Goal: Task Accomplishment & Management: Manage account settings

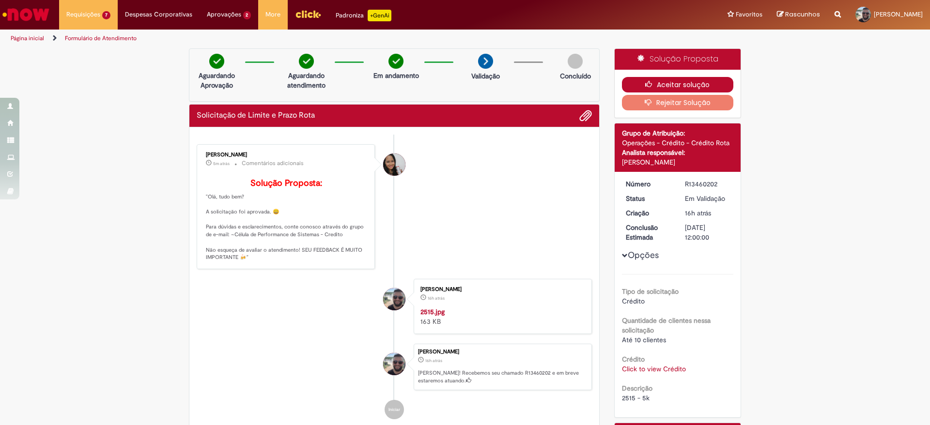
click at [647, 84] on icon "button" at bounding box center [651, 84] width 12 height 7
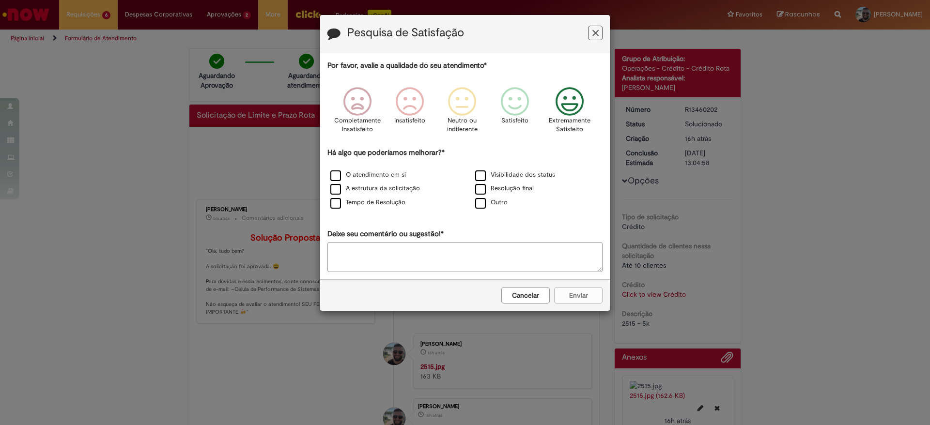
click at [581, 98] on icon "Feedback" at bounding box center [570, 101] width 36 height 29
click at [332, 178] on label "O atendimento em si" at bounding box center [368, 174] width 76 height 9
click at [557, 293] on button "Enviar" at bounding box center [578, 295] width 48 height 16
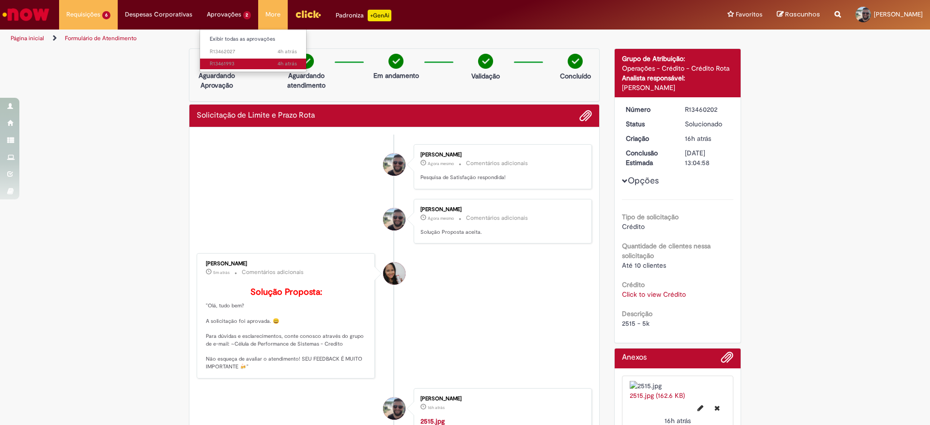
click at [218, 62] on span "4h atrás 4 horas atrás R13461993" at bounding box center [253, 64] width 87 height 8
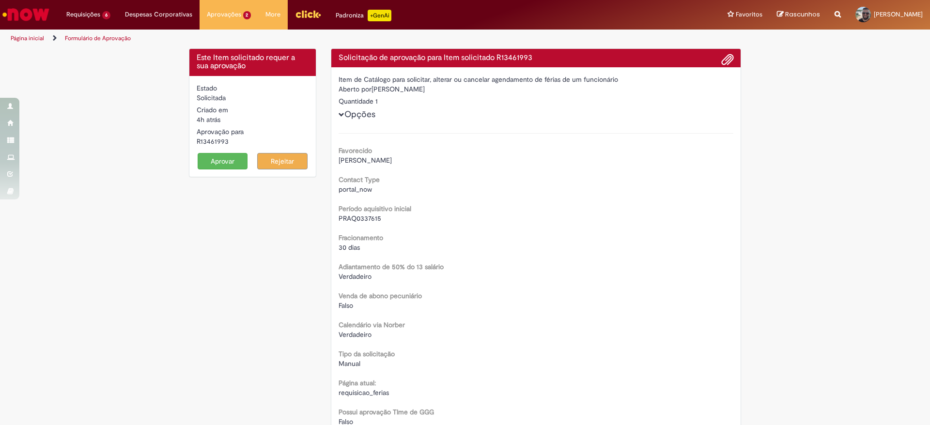
click at [211, 159] on button "Aprovar" at bounding box center [223, 161] width 50 height 16
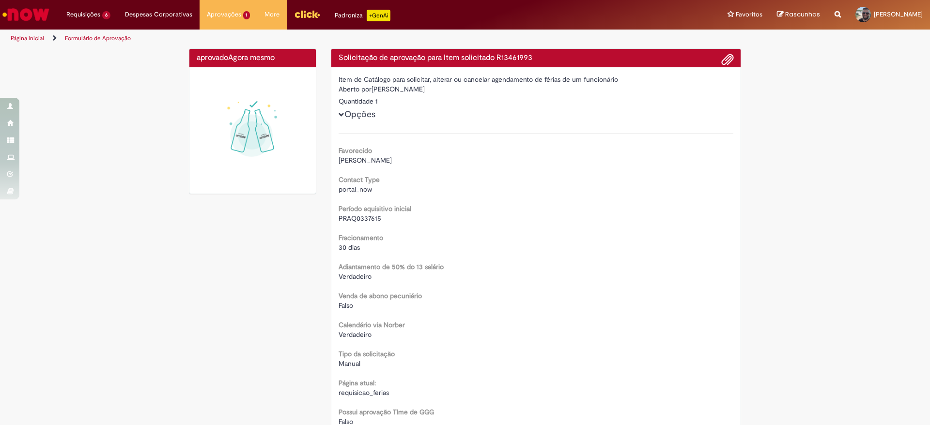
click at [221, 61] on h4 "aprovado Agora mesmo Agora mesmo" at bounding box center [253, 58] width 112 height 9
click at [212, 49] on span "4h atrás 4 horas atrás R13462027" at bounding box center [253, 52] width 87 height 8
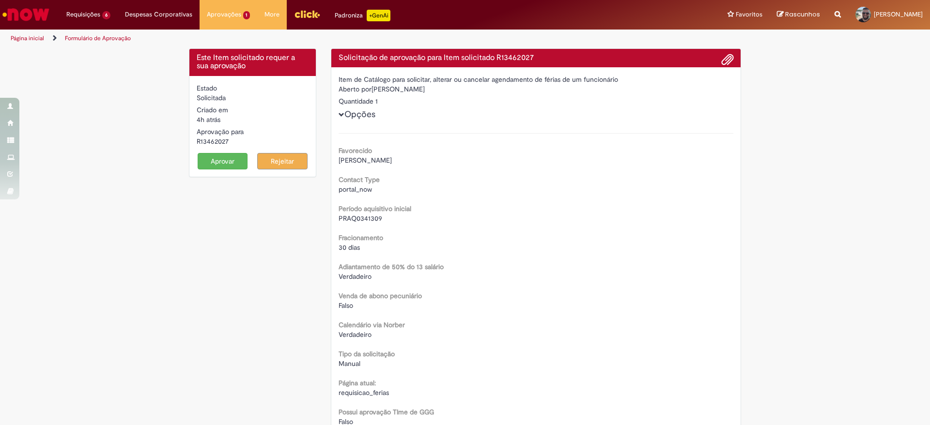
click at [215, 158] on button "Aprovar" at bounding box center [223, 161] width 50 height 16
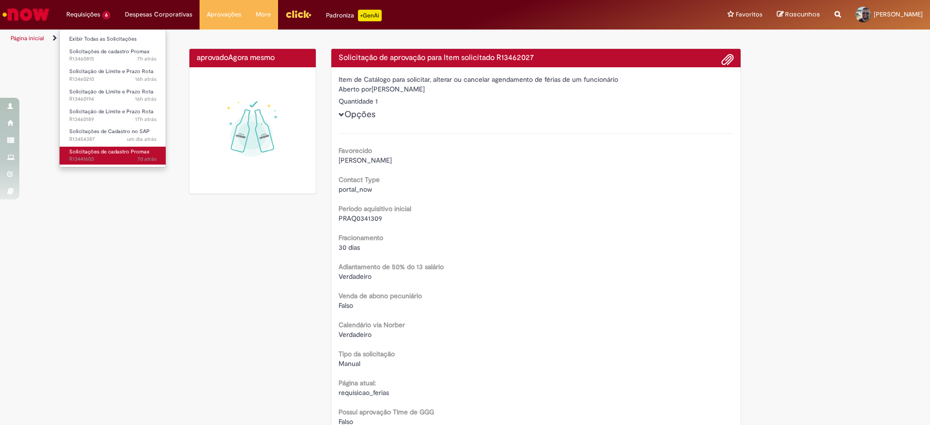
click at [106, 154] on span "Solicitações de cadastro Promax" at bounding box center [109, 151] width 80 height 7
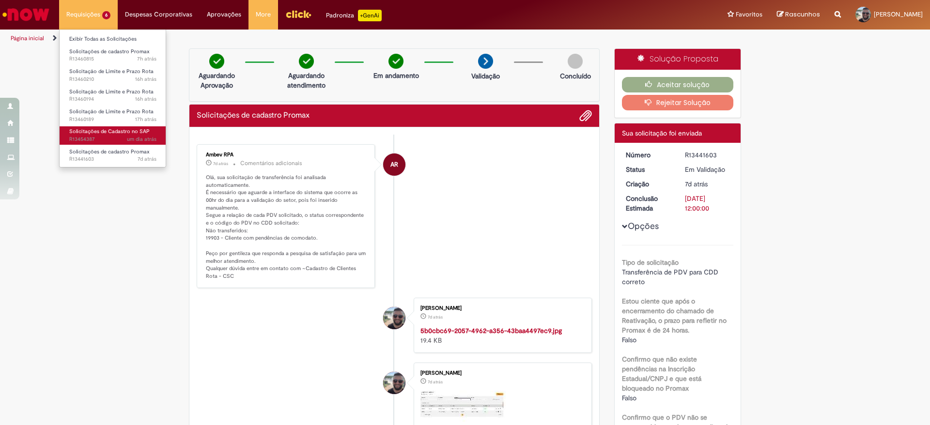
click at [108, 141] on span "um dia atrás um dia atrás R13454387" at bounding box center [112, 140] width 87 height 8
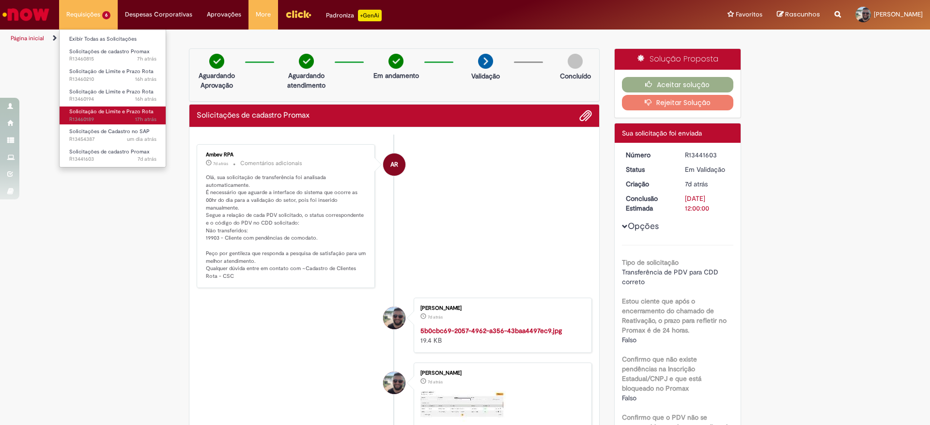
click at [114, 112] on span "Solicitação de Limite e Prazo Rota" at bounding box center [111, 111] width 84 height 7
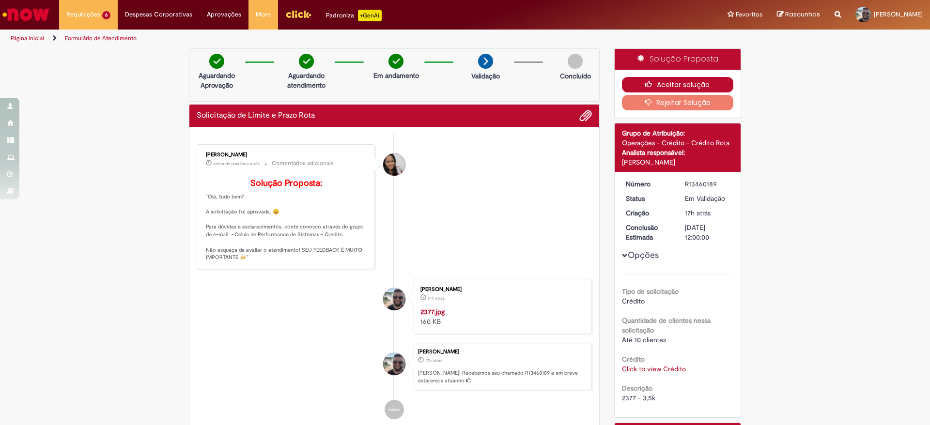
click at [681, 83] on button "Aceitar solução" at bounding box center [678, 84] width 112 height 15
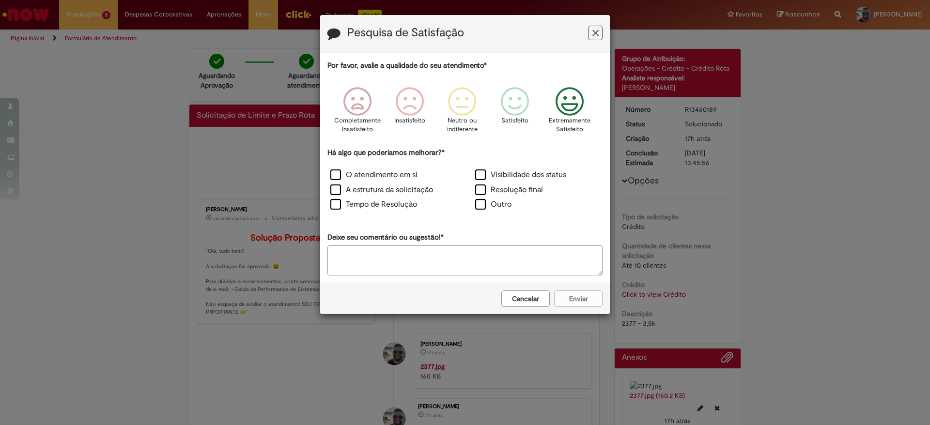
click at [578, 98] on icon "Feedback" at bounding box center [570, 101] width 36 height 29
click at [335, 173] on label "O atendimento em si" at bounding box center [373, 175] width 87 height 11
click at [593, 304] on button "Enviar" at bounding box center [578, 299] width 48 height 16
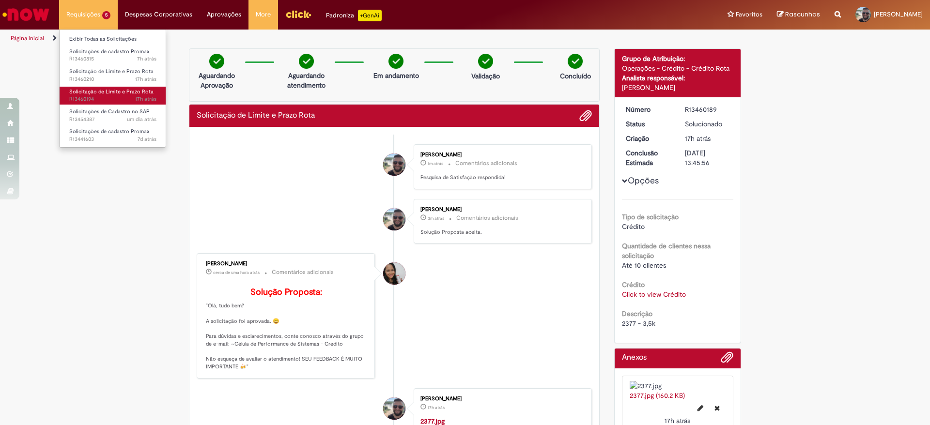
click at [126, 92] on span "Solicitação de Limite e Prazo Rota" at bounding box center [111, 91] width 84 height 7
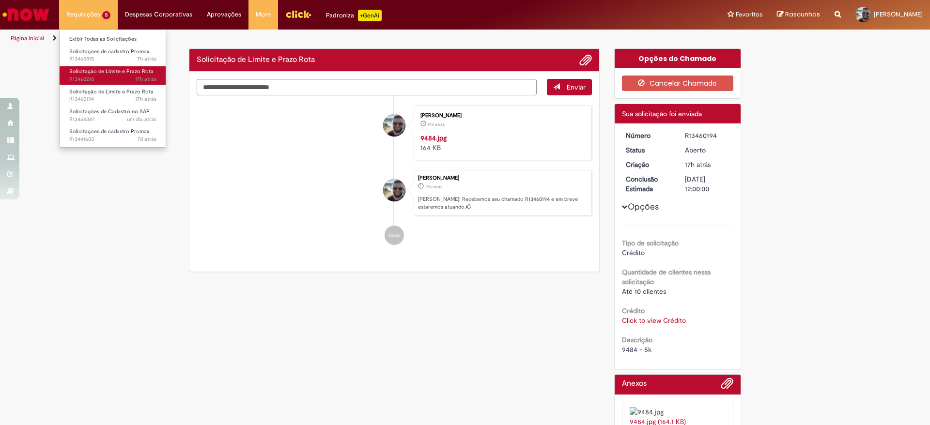
click at [130, 77] on span "17h atrás 17 horas atrás R13460210" at bounding box center [112, 80] width 87 height 8
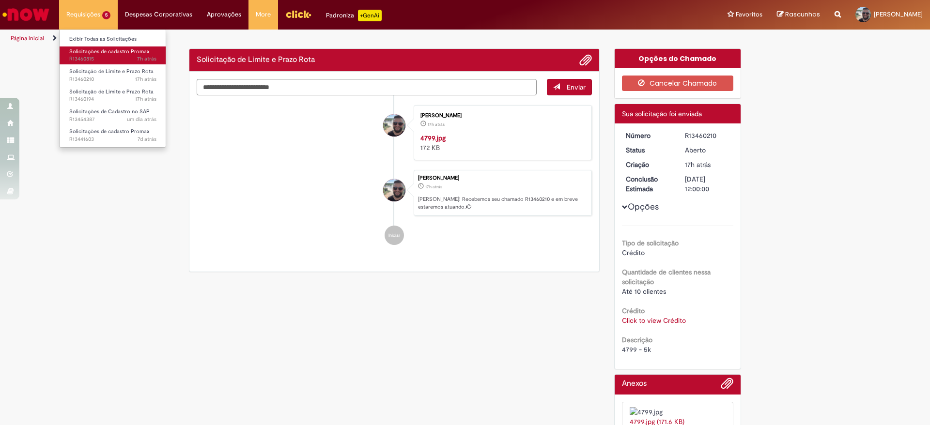
click at [114, 58] on span "7h atrás 7 horas atrás R13460815" at bounding box center [112, 59] width 87 height 8
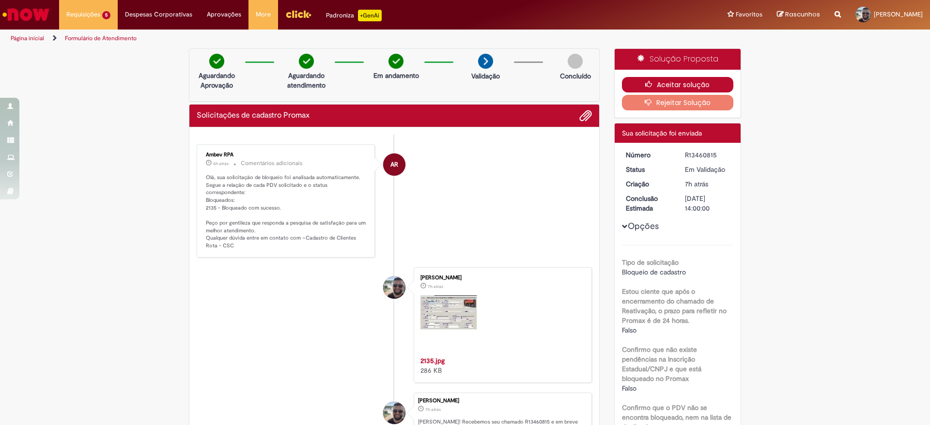
click at [652, 77] on button "Aceitar solução" at bounding box center [678, 84] width 112 height 15
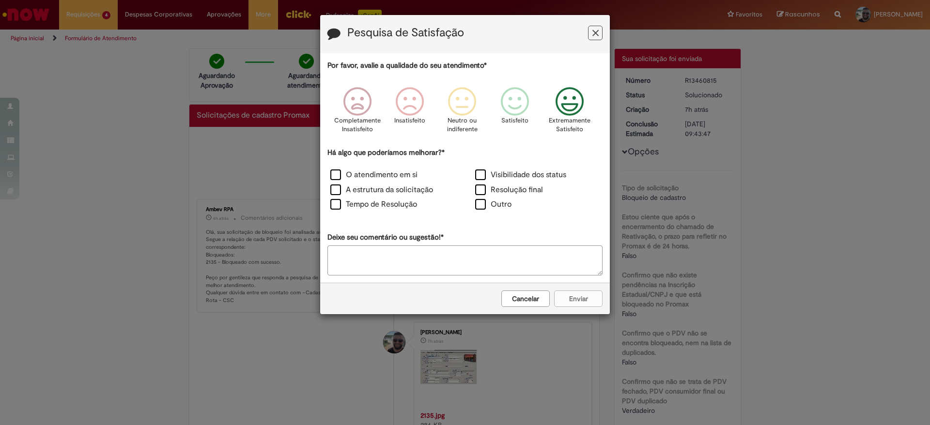
click at [568, 97] on icon "Feedback" at bounding box center [570, 101] width 36 height 29
click at [339, 173] on label "O atendimento em si" at bounding box center [373, 175] width 87 height 11
click at [586, 302] on button "Enviar" at bounding box center [578, 299] width 48 height 16
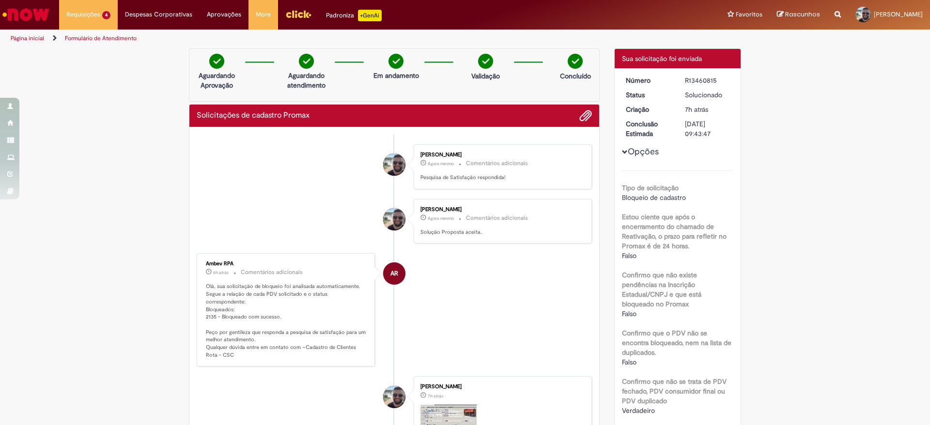
click at [464, 95] on div "Obrigado por compartilhar sua avaliação! [GEOGRAPHIC_DATA]" at bounding box center [465, 41] width 290 height 109
